Goal: Information Seeking & Learning: Learn about a topic

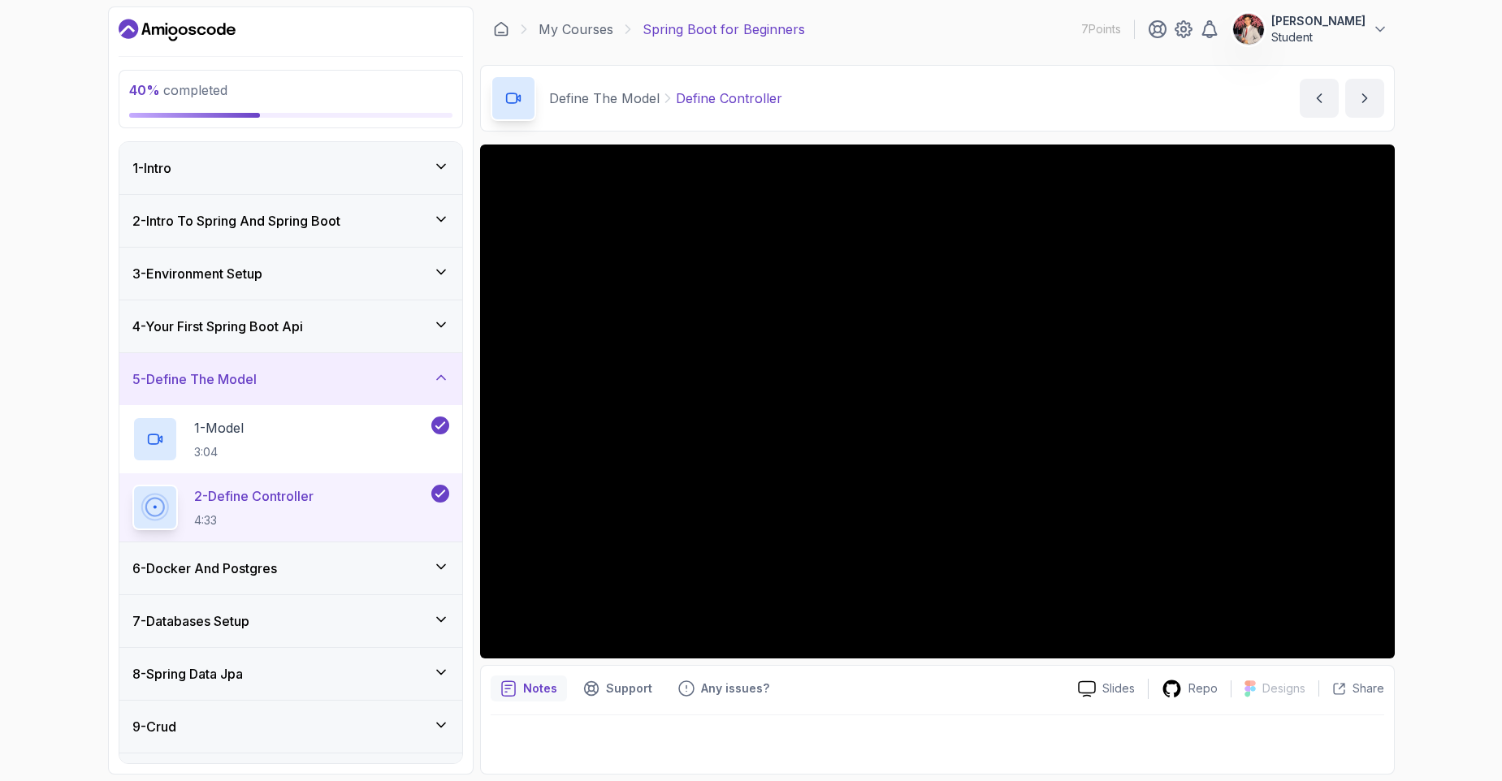
click at [287, 581] on div "6 - Docker And Postgres" at bounding box center [290, 568] width 343 height 52
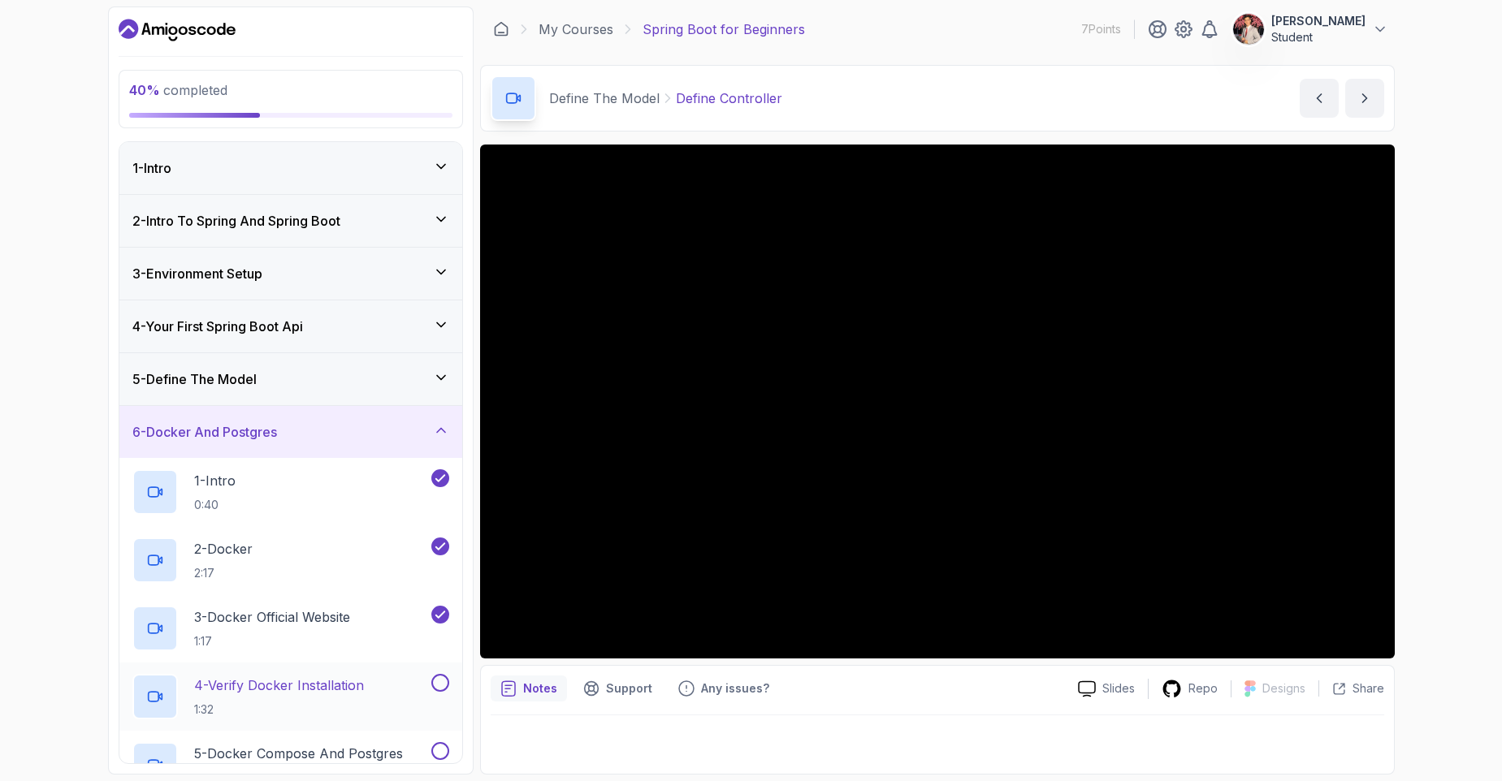
click at [338, 689] on p "4 - Verify Docker Installation" at bounding box center [279, 685] width 170 height 19
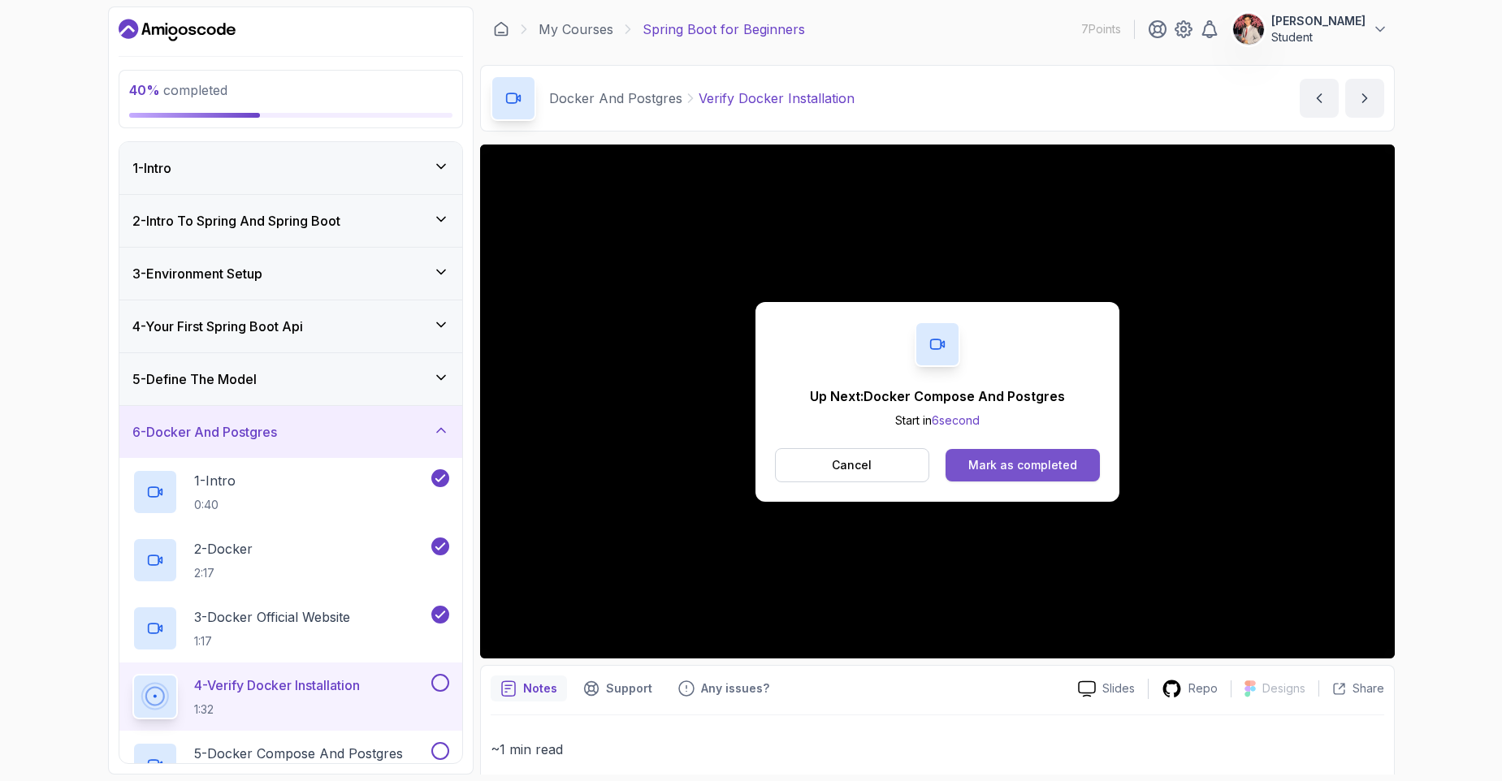
click at [1048, 470] on div "Mark as completed" at bounding box center [1022, 465] width 109 height 16
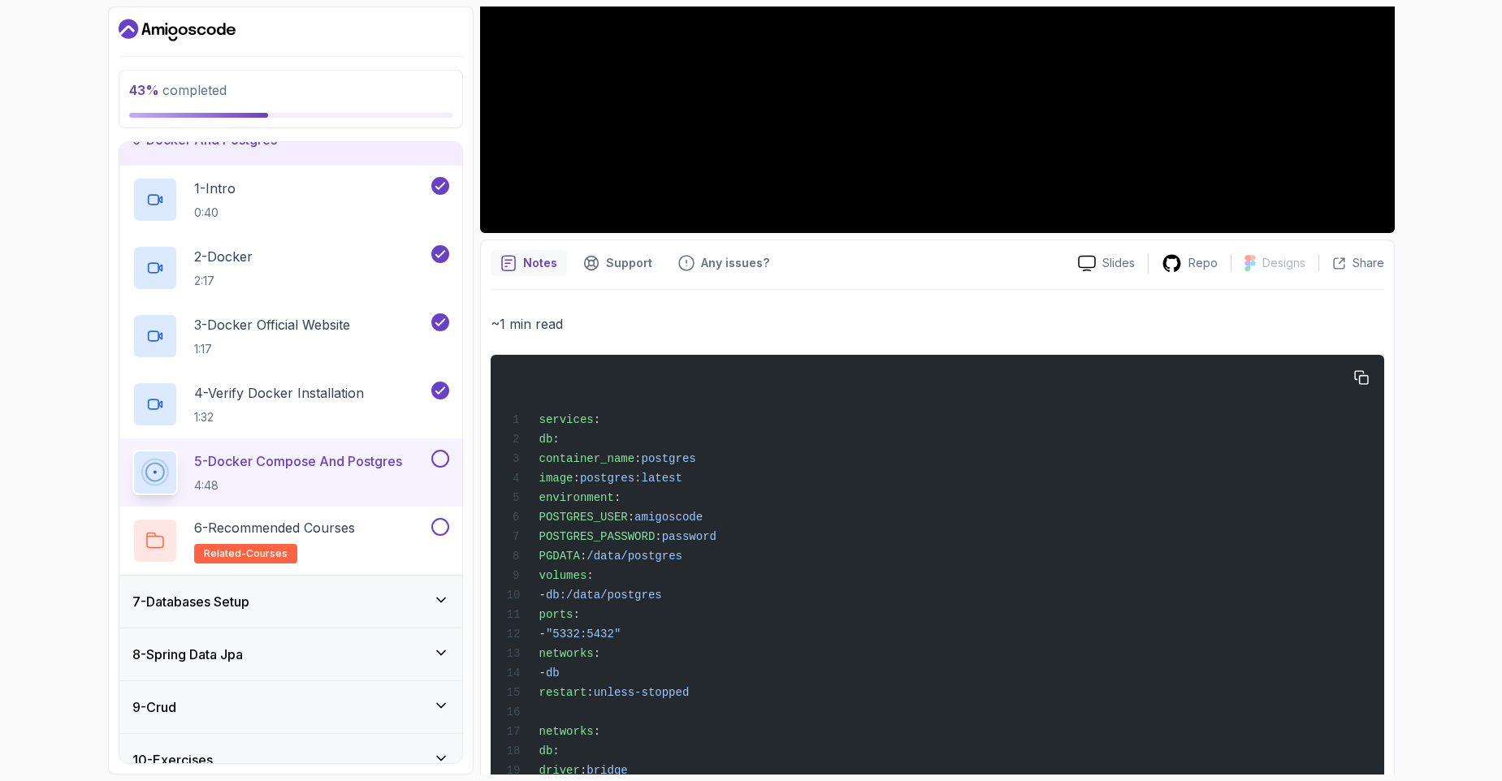
scroll to position [487, 0]
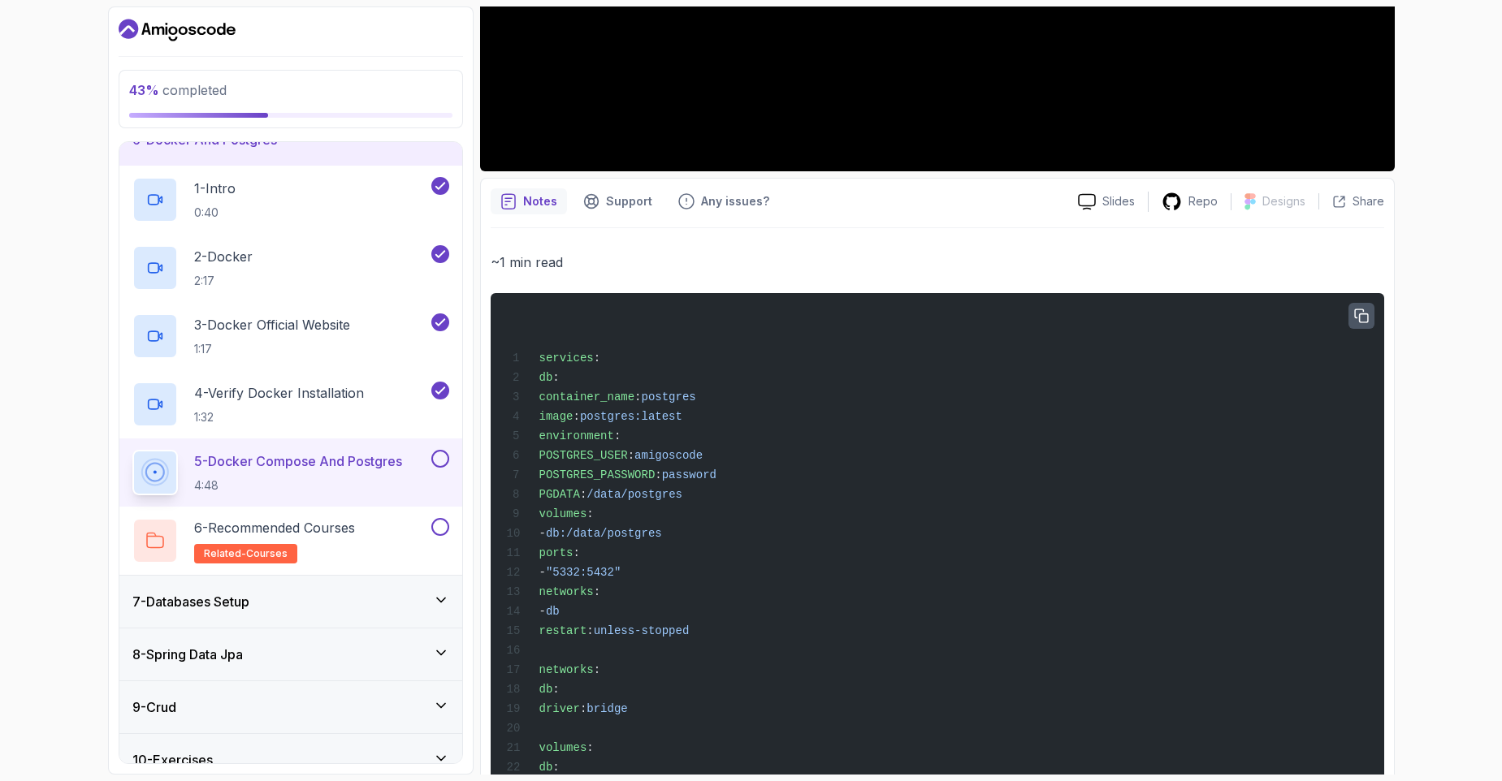
click at [1360, 310] on icon "button" at bounding box center [1361, 316] width 15 height 15
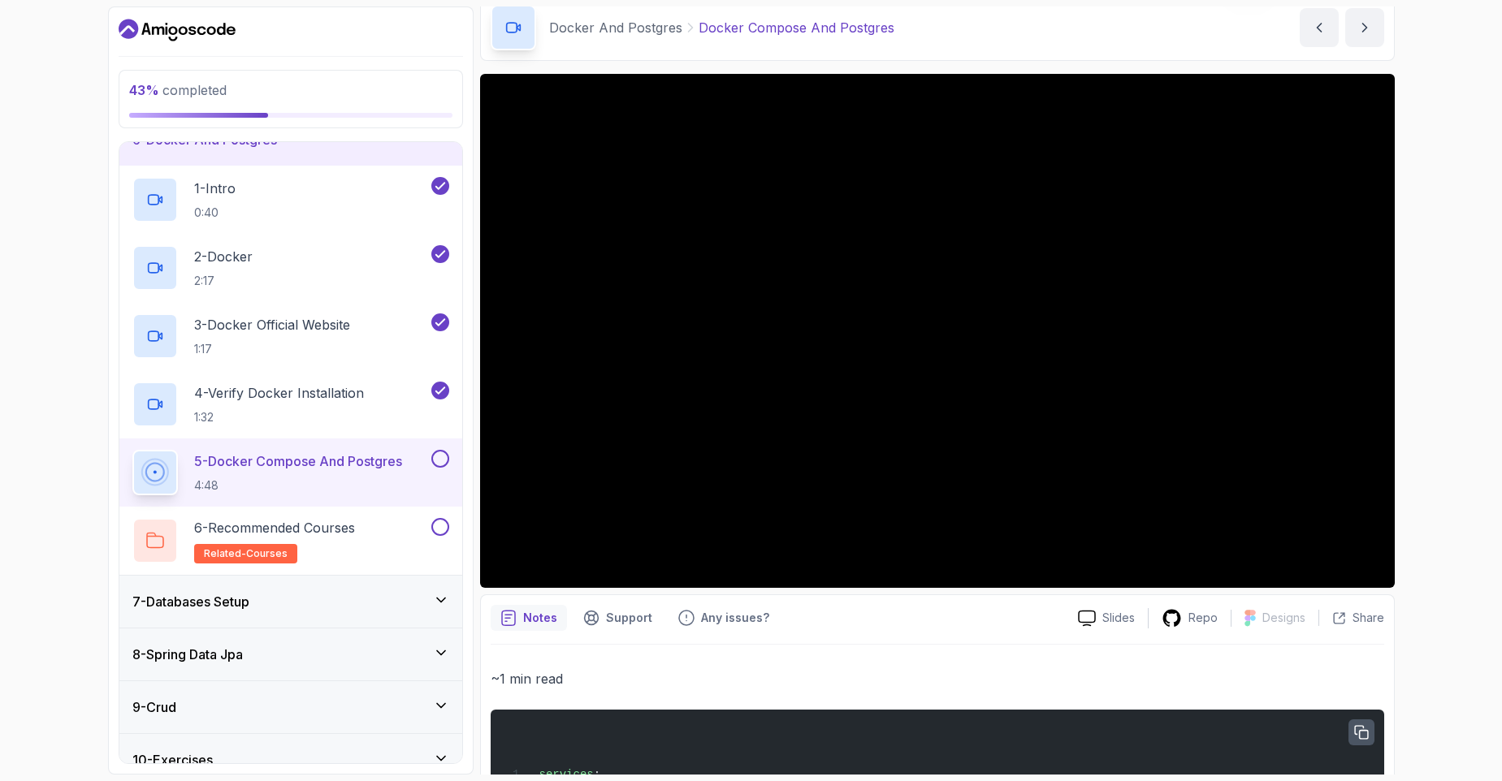
scroll to position [67, 0]
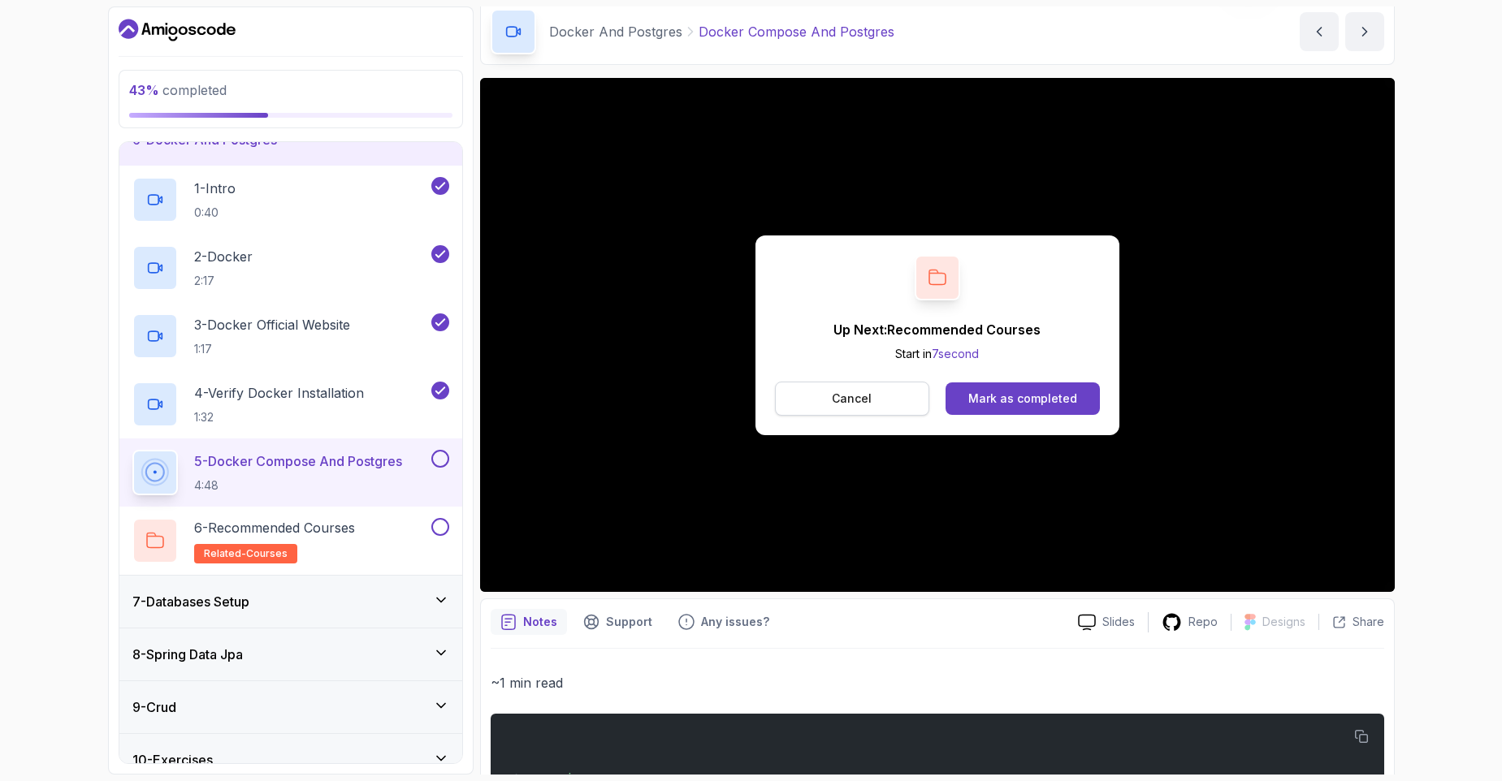
click at [846, 413] on button "Cancel" at bounding box center [852, 399] width 155 height 34
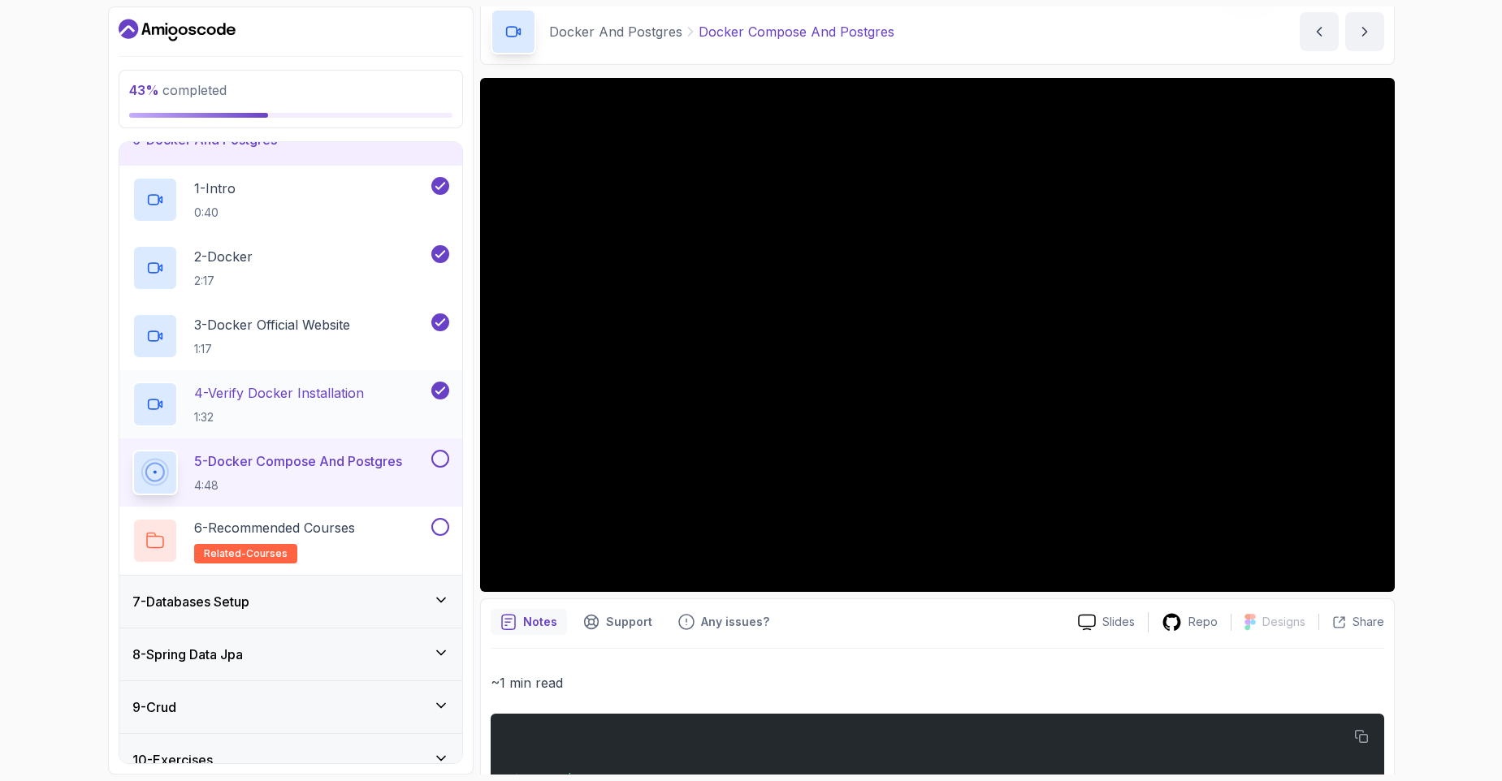
click at [335, 407] on h2 "4 - Verify Docker Installation 1:32" at bounding box center [279, 404] width 170 height 42
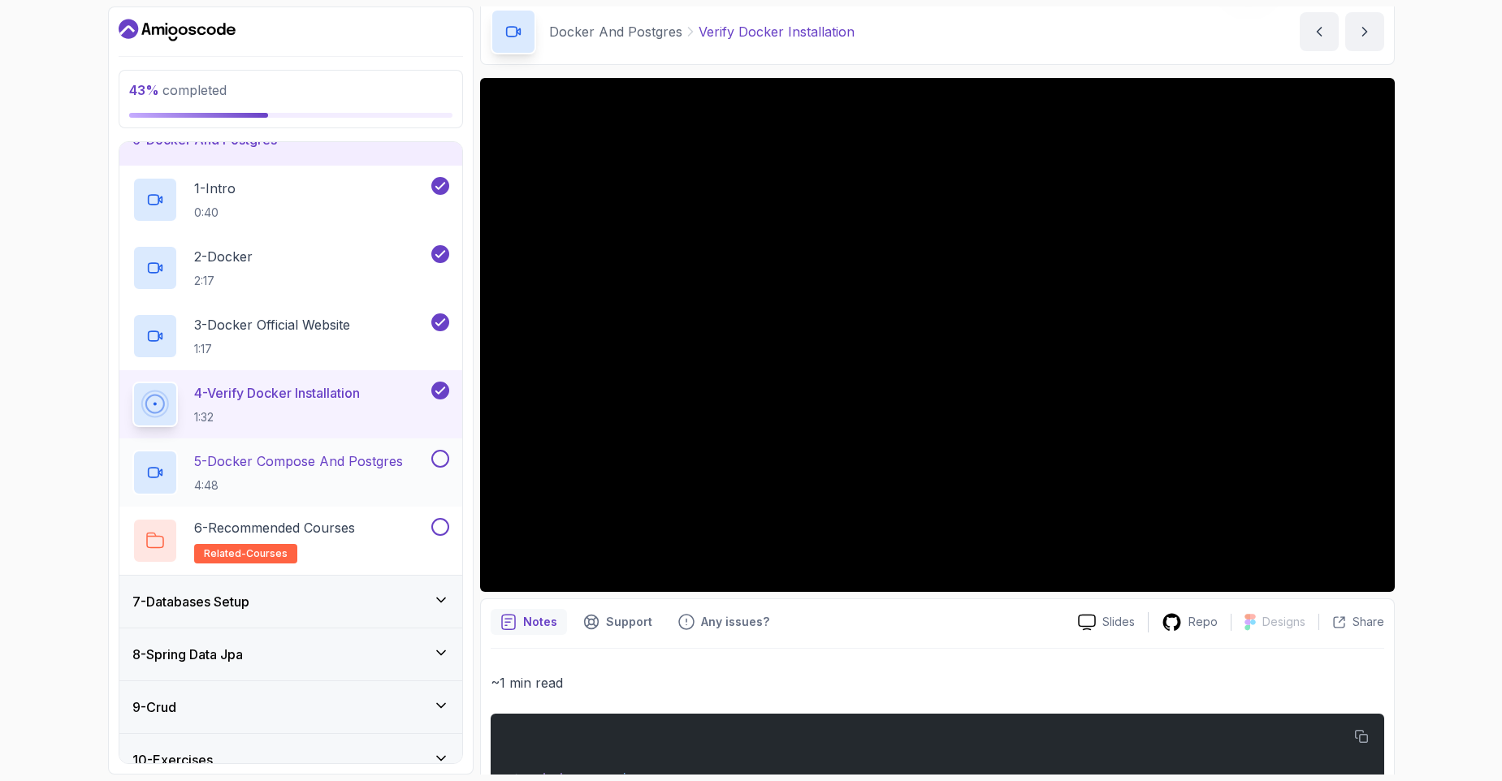
click at [331, 487] on p "4:48" at bounding box center [298, 486] width 209 height 16
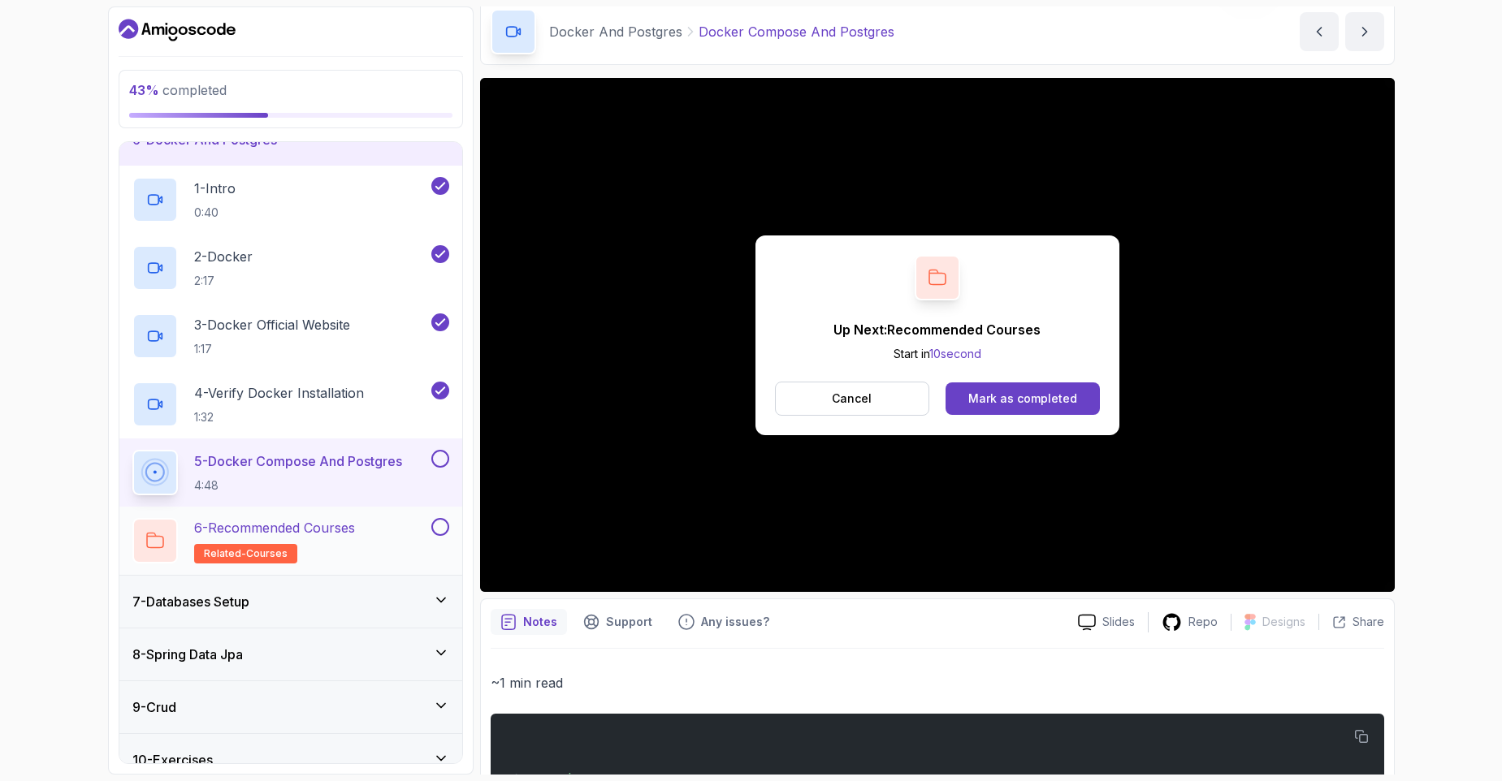
click at [327, 508] on div "6 - Recommended Courses related-courses" at bounding box center [290, 541] width 343 height 68
click at [857, 400] on p "Cancel" at bounding box center [852, 399] width 40 height 16
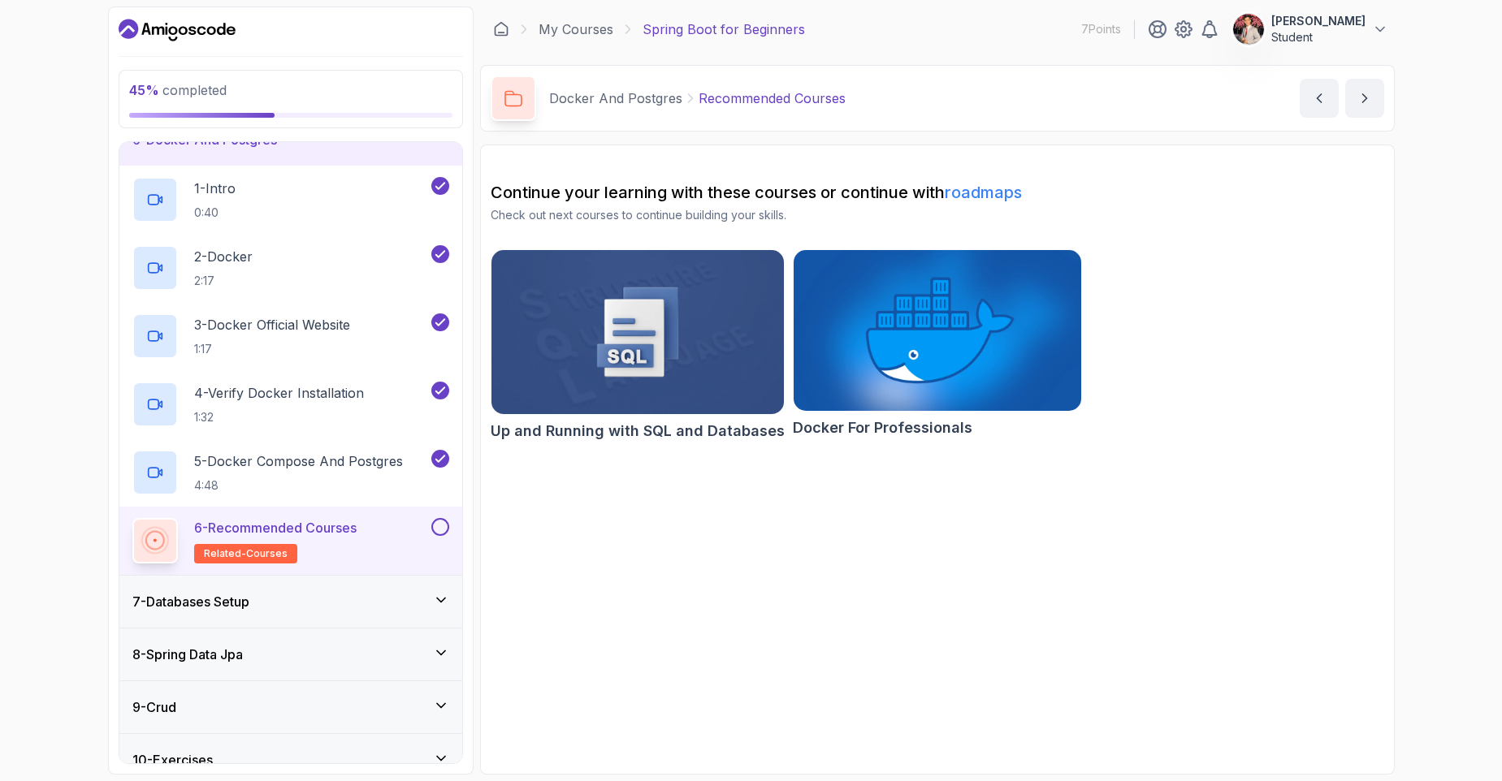
click at [827, 651] on section "Continue your learning with these courses or continue with roadmaps Check out n…" at bounding box center [937, 460] width 914 height 630
